Goal: Task Accomplishment & Management: Use online tool/utility

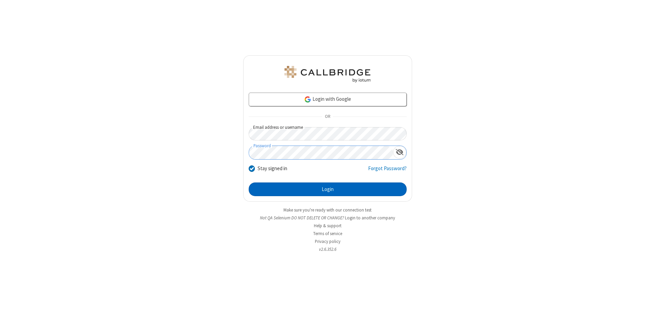
click at [328, 189] on button "Login" at bounding box center [328, 189] width 158 height 14
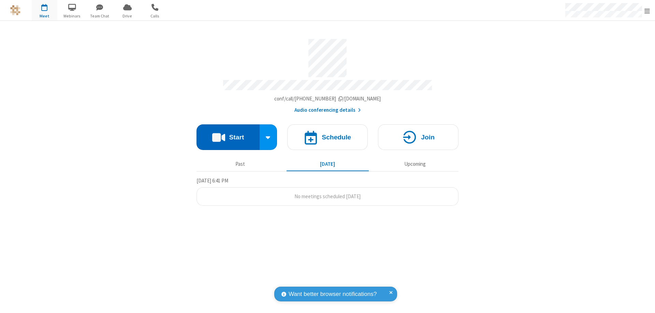
click at [228, 134] on button "Start" at bounding box center [228, 137] width 63 height 26
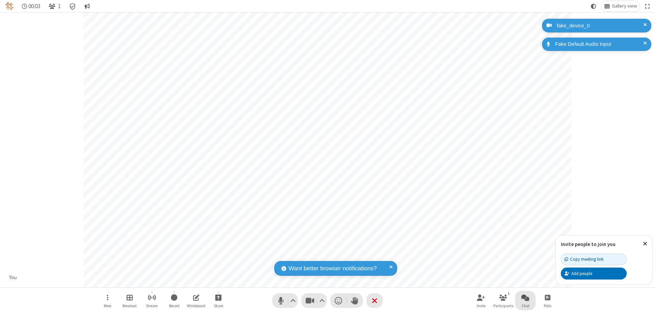
click at [526, 297] on span "Open chat" at bounding box center [526, 297] width 8 height 9
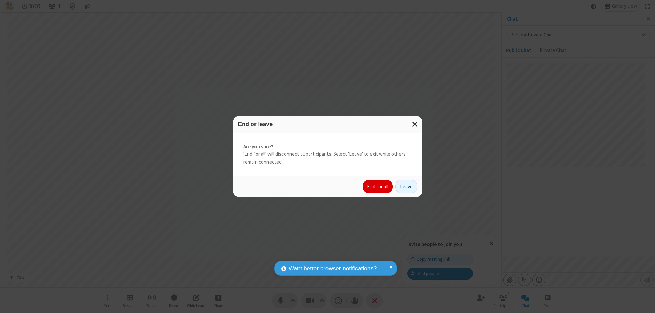
click at [378, 186] on button "End for all" at bounding box center [378, 187] width 30 height 14
